Goal: Information Seeking & Learning: Learn about a topic

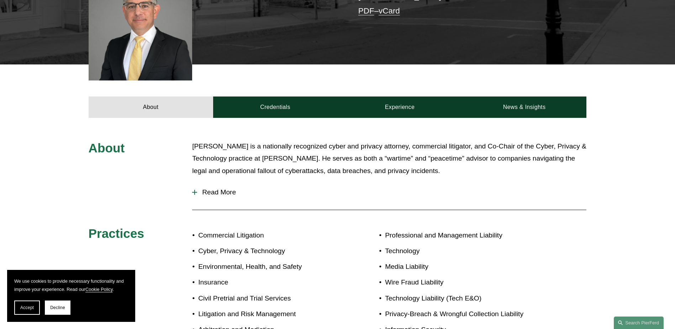
scroll to position [213, 0]
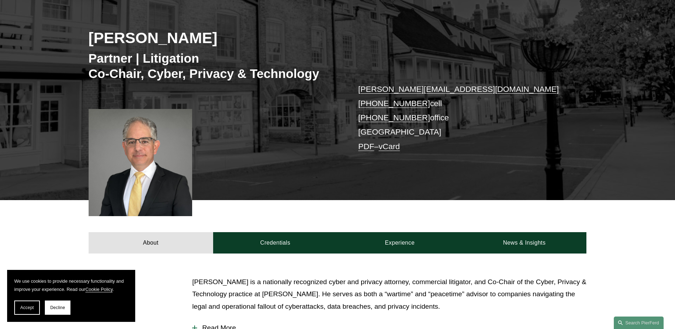
scroll to position [142, 0]
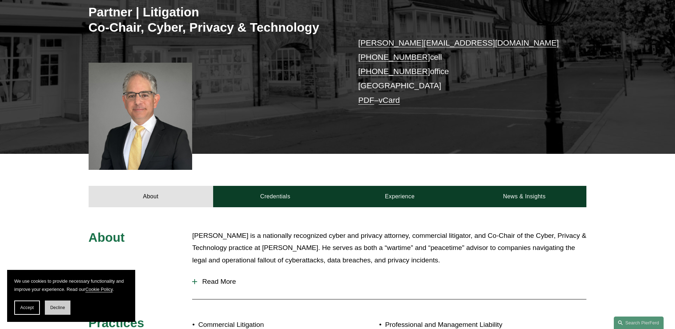
click at [60, 174] on button "Decline" at bounding box center [58, 307] width 26 height 14
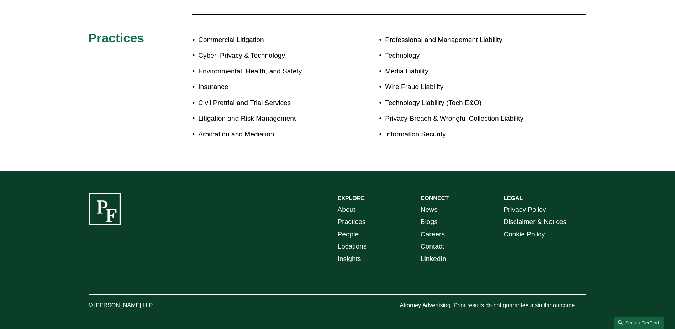
scroll to position [285, 0]
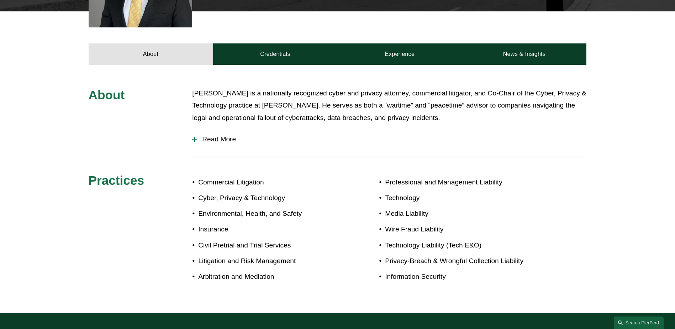
click at [213, 142] on span "Read More" at bounding box center [391, 139] width 389 height 8
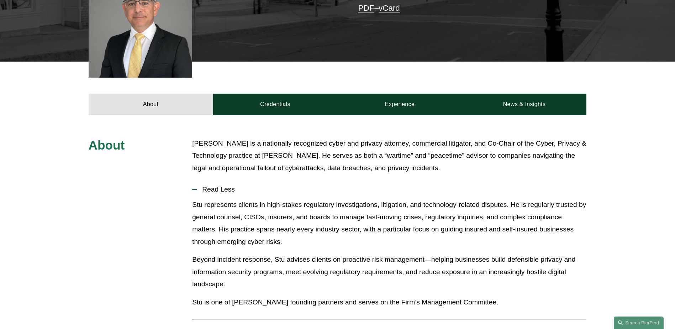
scroll to position [142, 0]
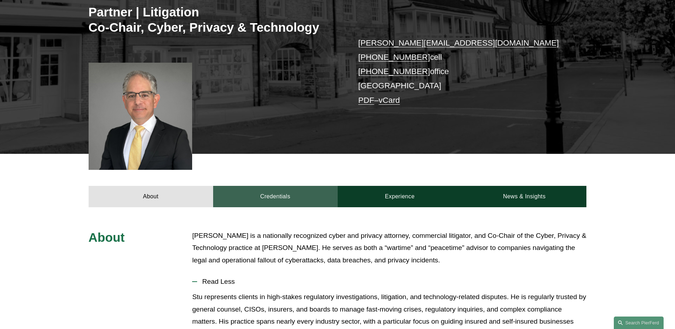
click at [273, 174] on link "Credentials" at bounding box center [275, 196] width 125 height 21
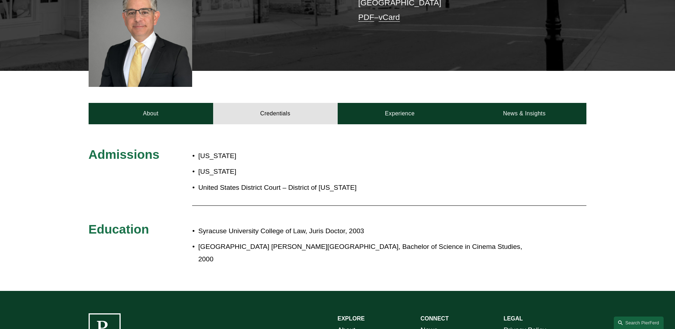
scroll to position [249, 0]
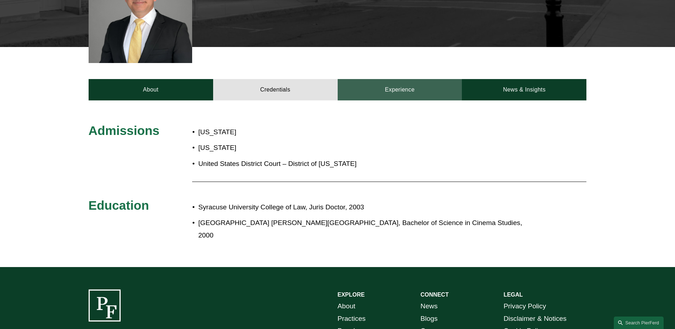
click at [331, 88] on link "Experience" at bounding box center [400, 89] width 125 height 21
